Goal: Check status: Check status

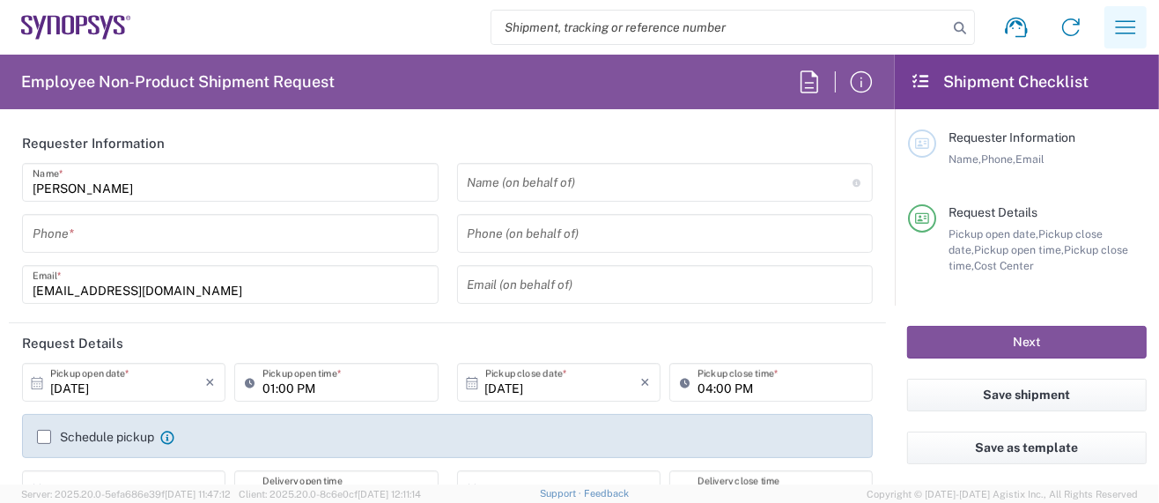
click at [1116, 32] on icon "button" at bounding box center [1125, 27] width 28 height 28
type input "Hillsboro US03"
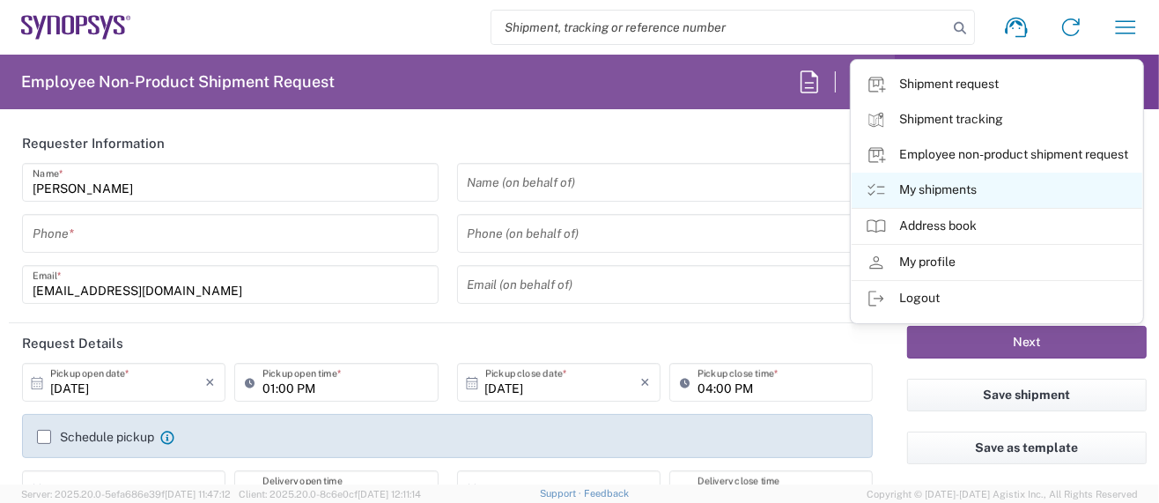
click at [960, 186] on link "My shipments" at bounding box center [997, 190] width 291 height 35
